Goal: Information Seeking & Learning: Learn about a topic

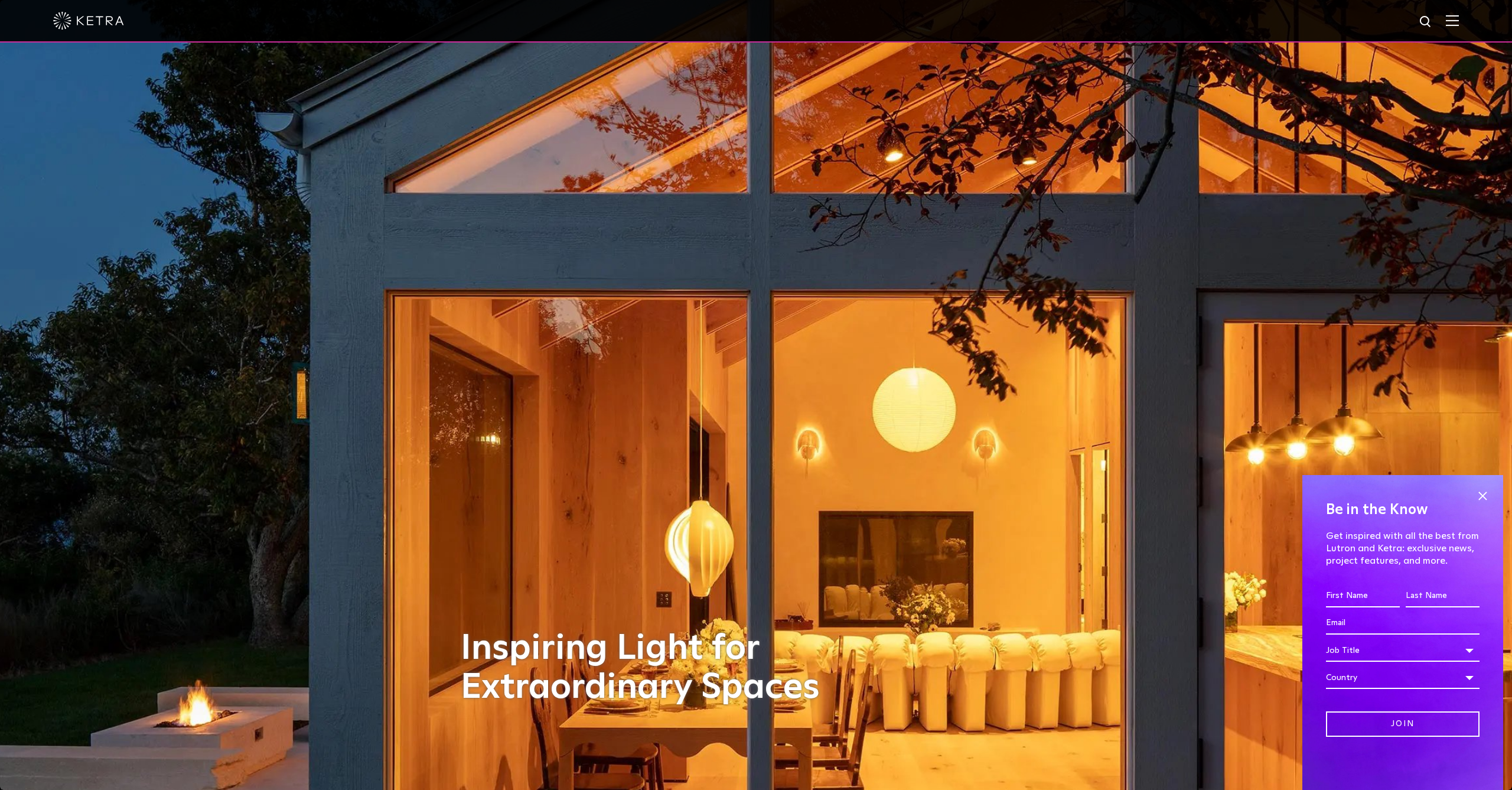
click at [1454, 20] on img at bounding box center [1452, 20] width 13 height 12
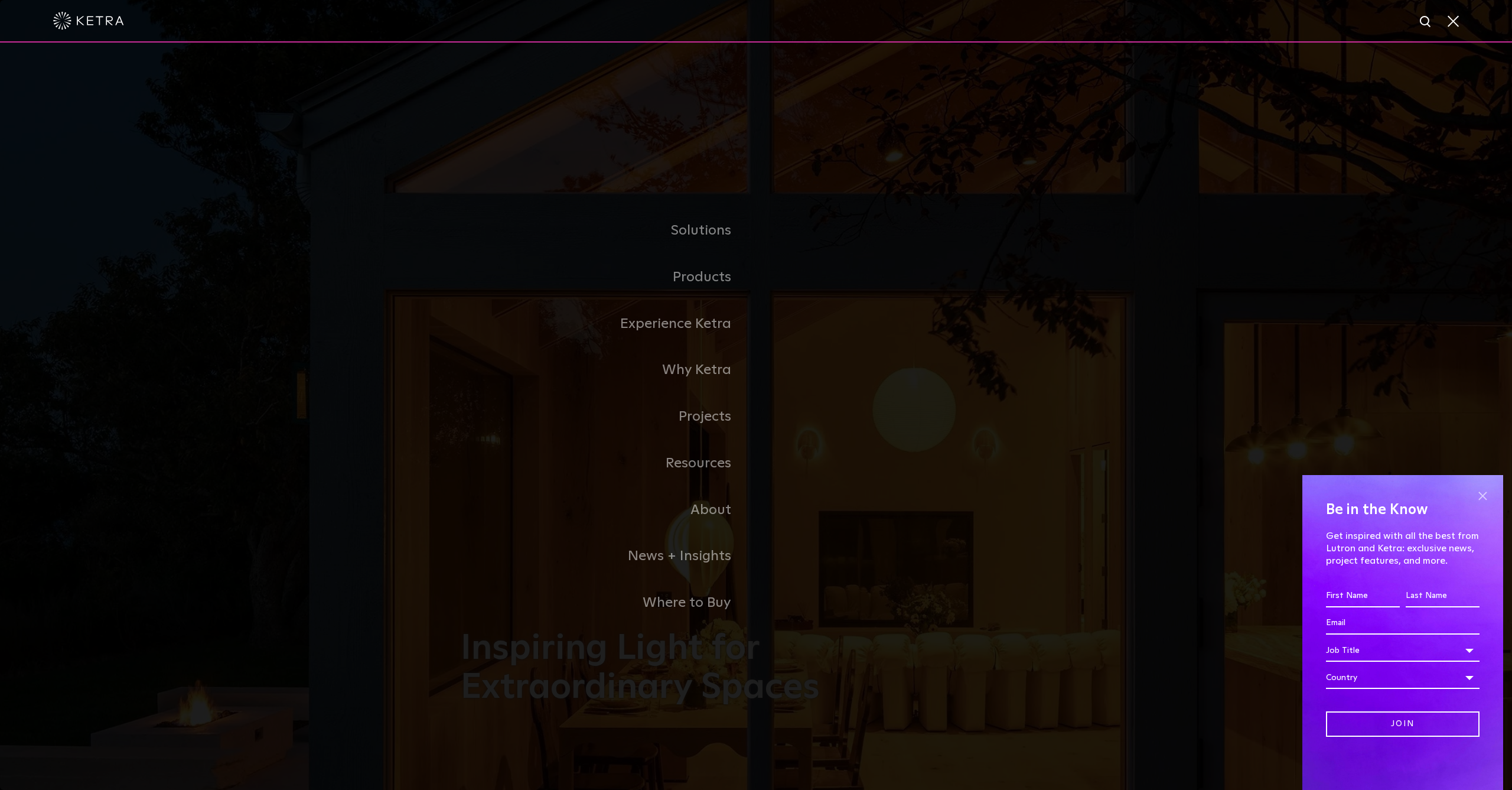
click at [1484, 494] on span at bounding box center [1482, 495] width 18 height 18
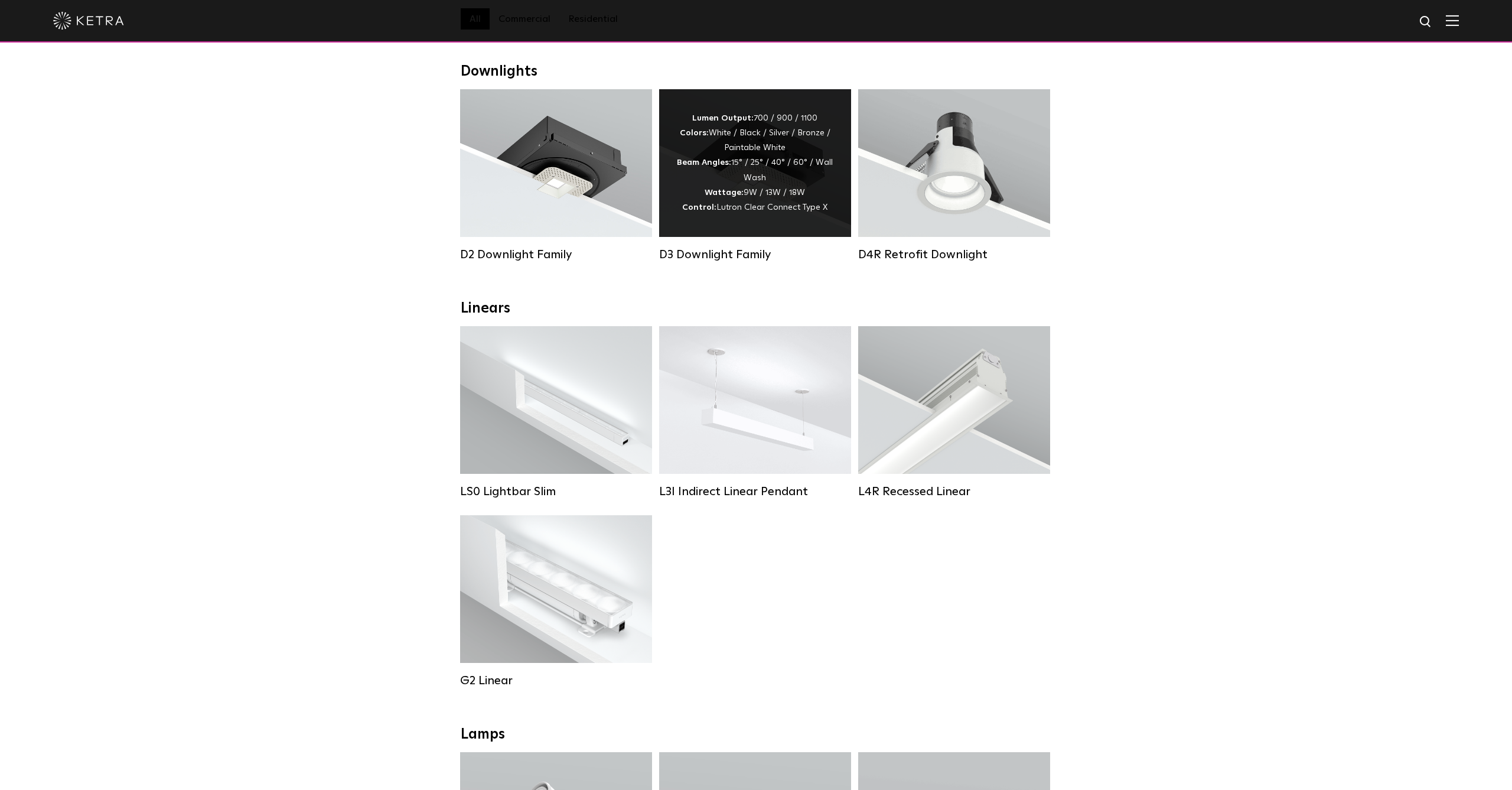
scroll to position [175, 0]
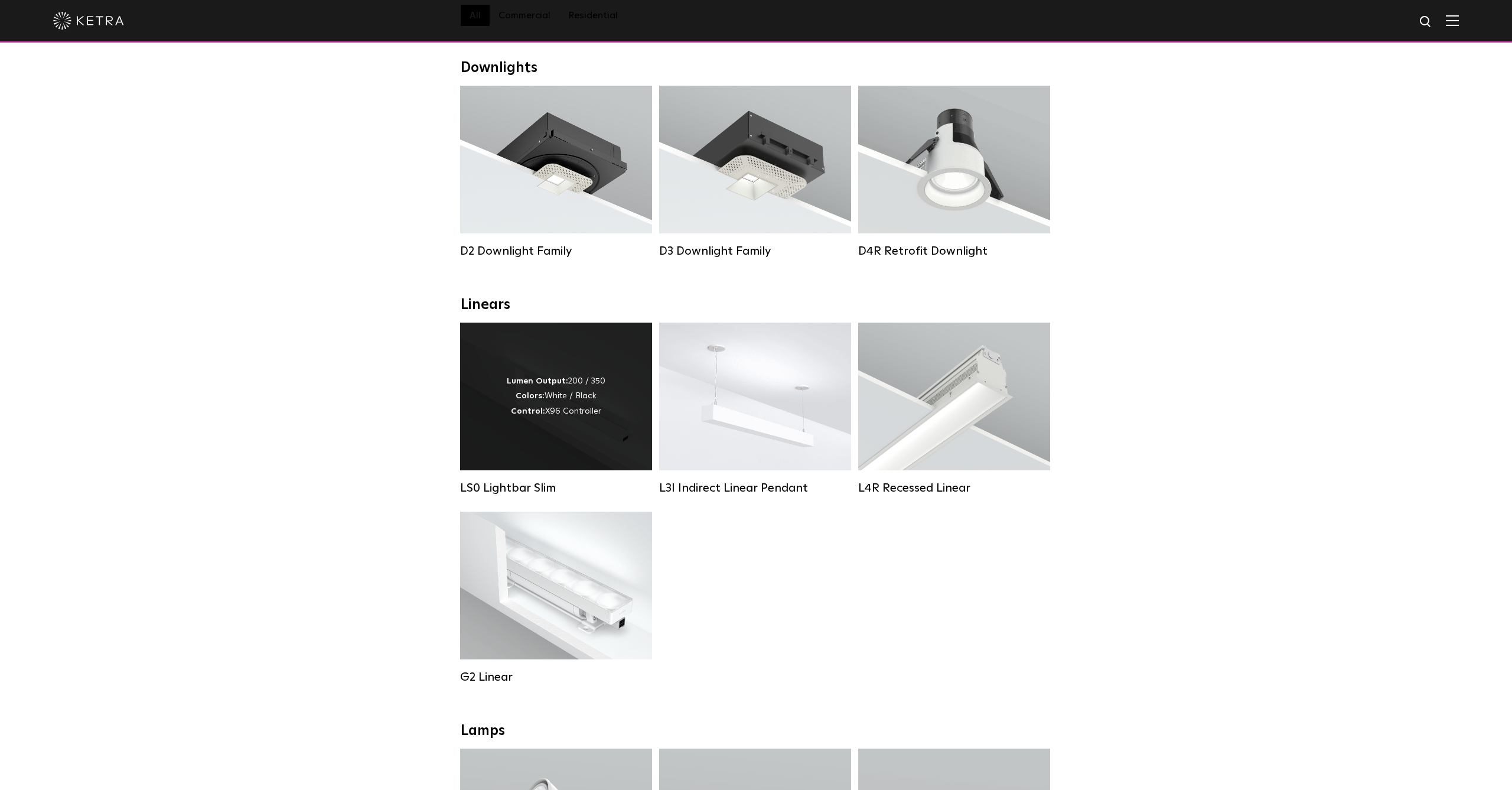
click at [576, 441] on div "Lumen Output: 200 / 350 Colors: White / Black Control: X96 Controller" at bounding box center [556, 397] width 192 height 148
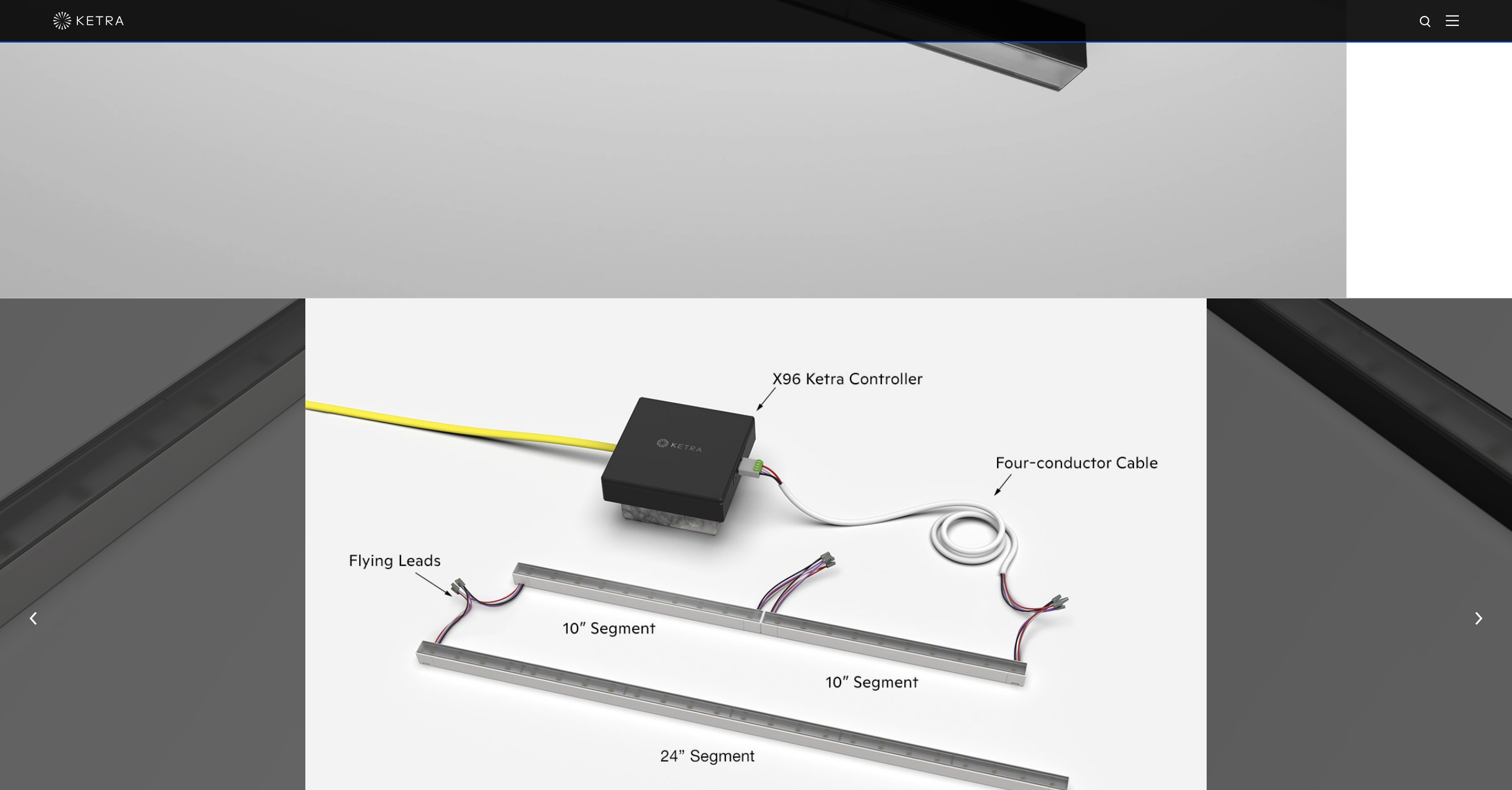
scroll to position [1909, 0]
